Goal: Information Seeking & Learning: Find specific fact

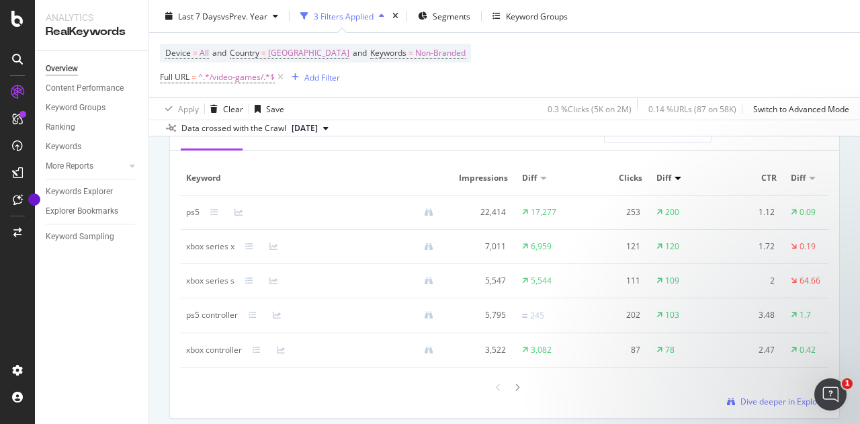
scroll to position [1265, 0]
click at [196, 217] on div "ps5" at bounding box center [192, 213] width 13 height 12
copy div "ps5"
click at [669, 212] on div "200" at bounding box center [672, 213] width 14 height 12
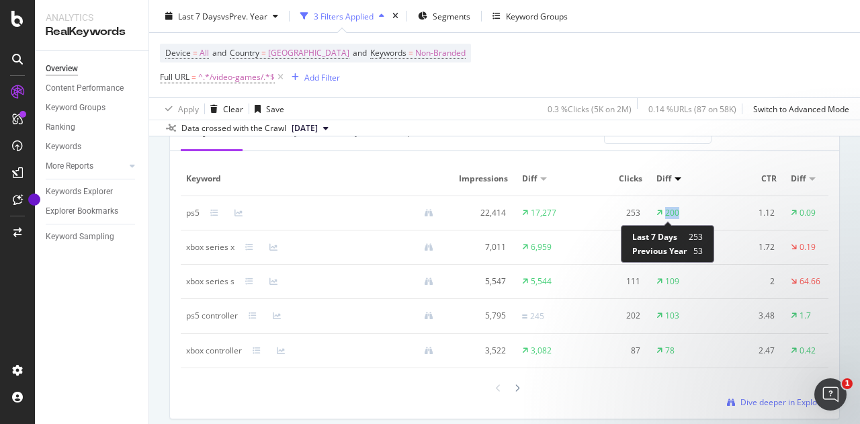
click at [669, 212] on div "200" at bounding box center [672, 213] width 14 height 12
copy div "200"
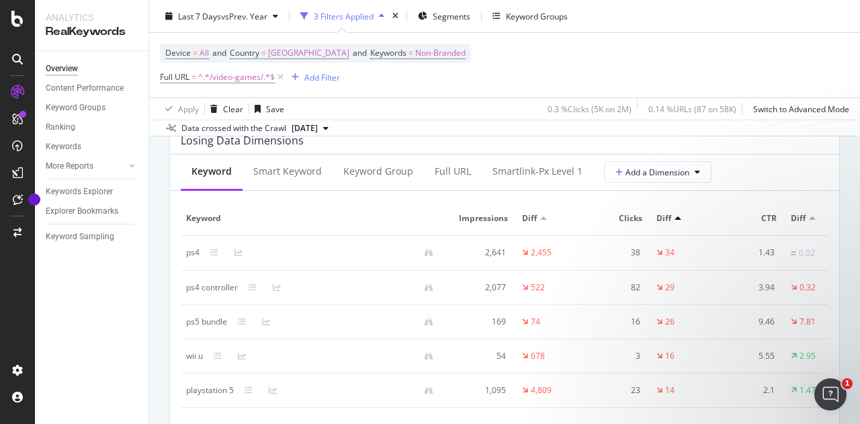
scroll to position [1610, 0]
click at [190, 259] on div "ps4" at bounding box center [192, 253] width 13 height 12
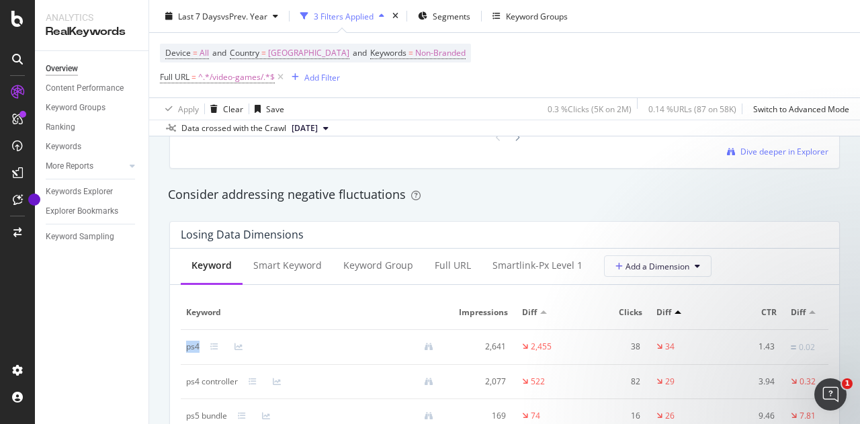
scroll to position [1520, 0]
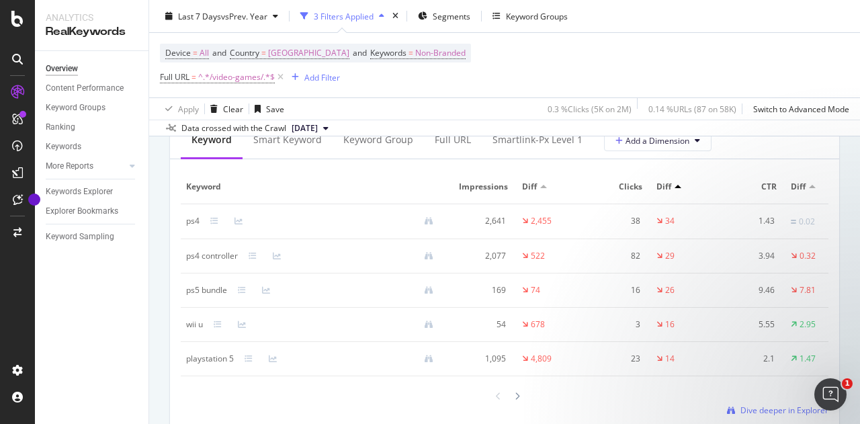
scroll to position [1643, 0]
drag, startPoint x: 186, startPoint y: 263, endPoint x: 240, endPoint y: 274, distance: 55.5
click at [240, 272] on td "ps4 controller" at bounding box center [315, 254] width 269 height 34
copy div "ps4 controller"
